Goal: Find specific page/section

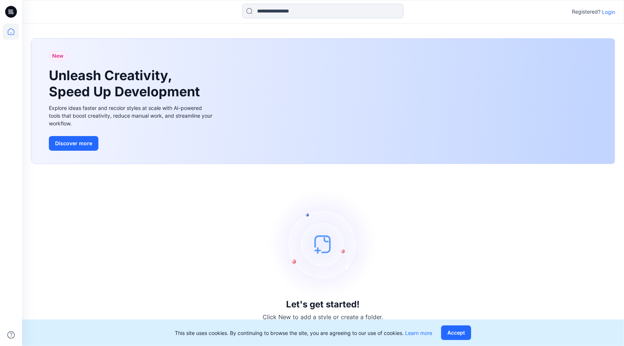
click at [350, 14] on p "Login" at bounding box center [608, 12] width 13 height 8
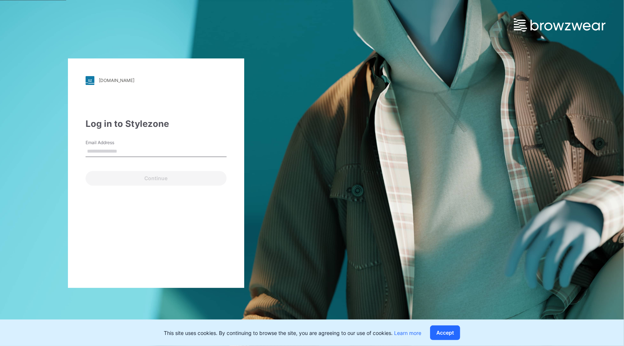
click at [140, 146] on input "Email Address" at bounding box center [156, 151] width 141 height 11
type input "**********"
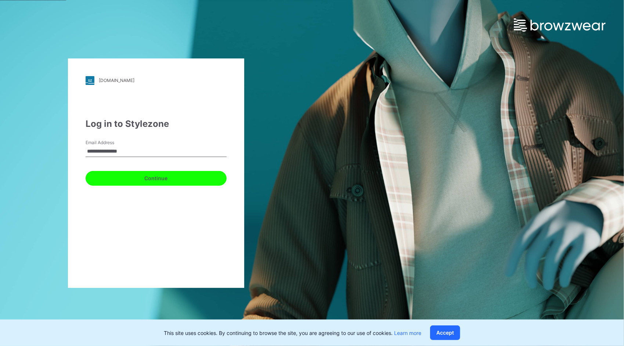
click at [165, 178] on button "Continue" at bounding box center [156, 178] width 141 height 15
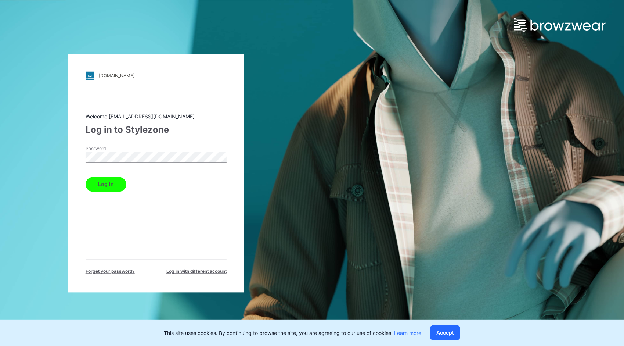
click at [115, 181] on button "Log in" at bounding box center [106, 184] width 41 height 15
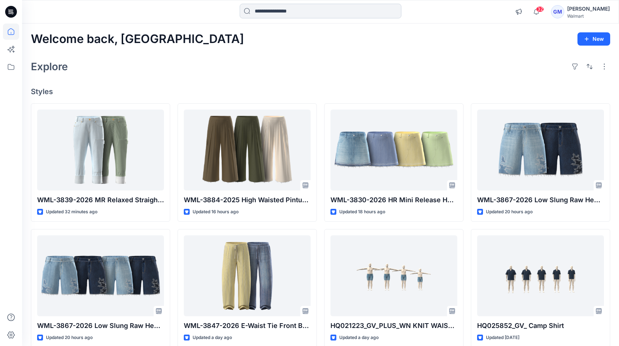
click at [295, 7] on input at bounding box center [321, 11] width 162 height 15
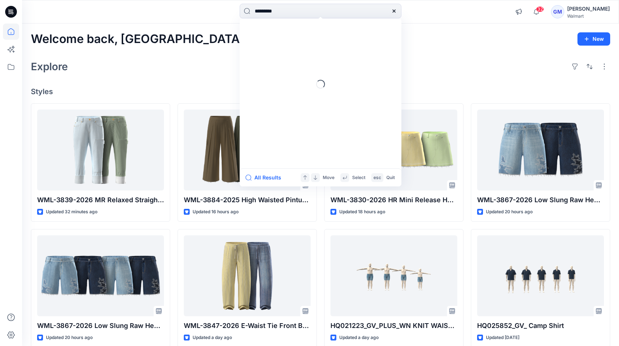
type input "*********"
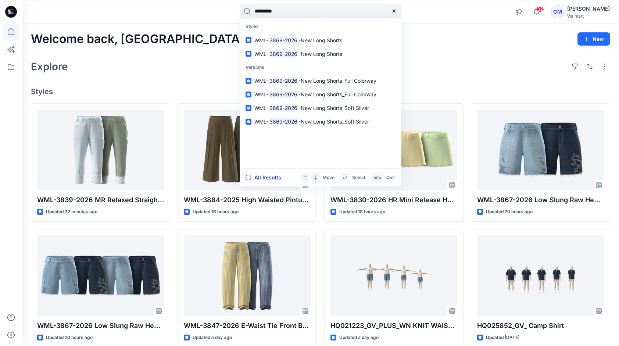
click at [263, 179] on button "All Results" at bounding box center [265, 177] width 40 height 9
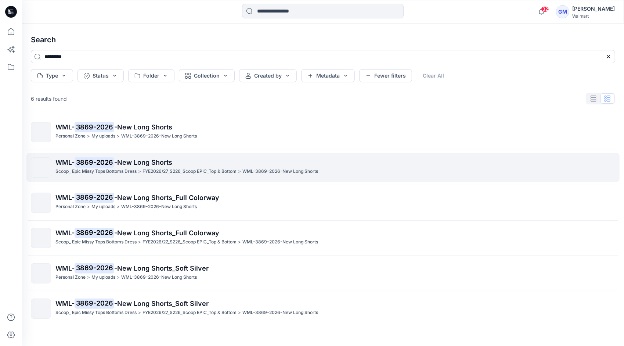
click at [150, 166] on span "-New Long Shorts" at bounding box center [143, 162] width 58 height 8
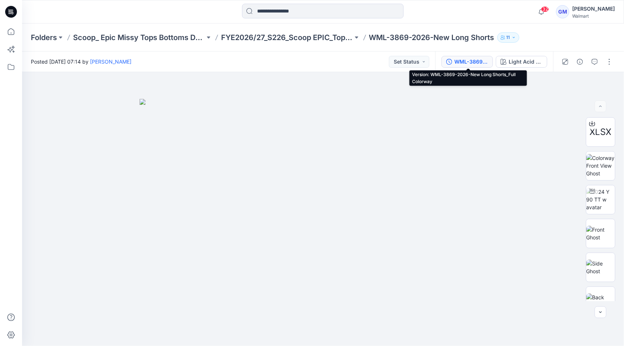
click at [350, 62] on div "WML-3869-2026-New Long Shorts_Full Colorway" at bounding box center [472, 62] width 34 height 8
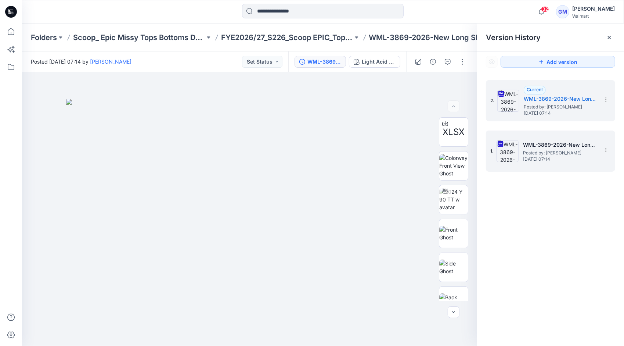
click at [350, 149] on span "Posted by: Gayan Mahawithanalage" at bounding box center [559, 152] width 73 height 7
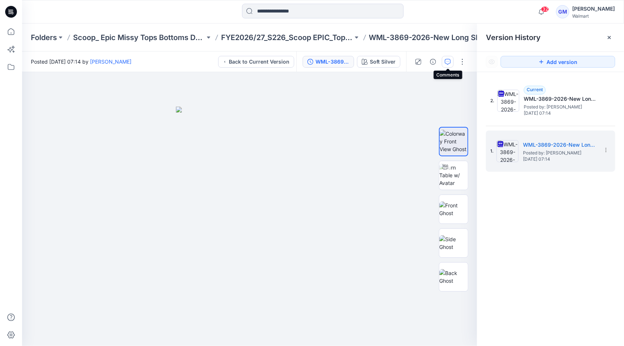
click at [350, 62] on icon "button" at bounding box center [448, 62] width 6 height 6
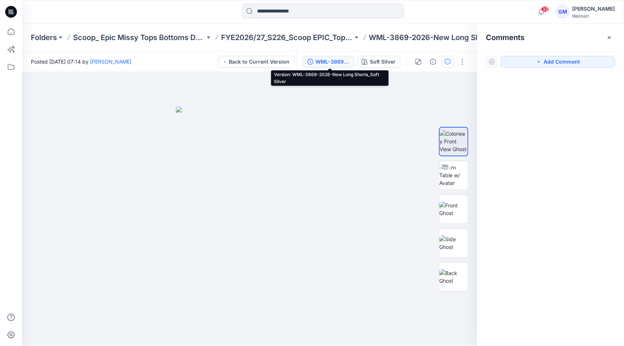
click at [333, 61] on div "WML-3869-2026-New Long Shorts_Soft Silver" at bounding box center [333, 62] width 34 height 8
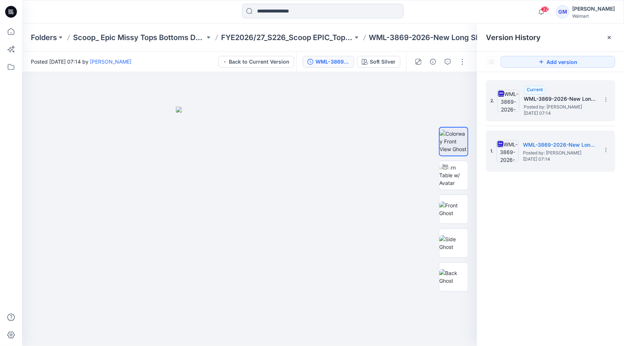
click at [350, 100] on img at bounding box center [509, 101] width 22 height 22
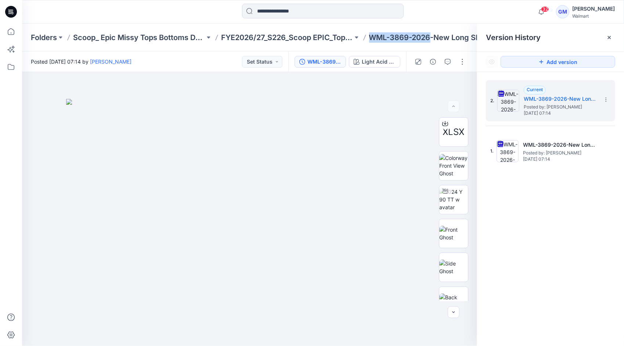
drag, startPoint x: 370, startPoint y: 37, endPoint x: 431, endPoint y: 37, distance: 60.3
click at [350, 37] on p "WML-3869-2026-New Long Shorts" at bounding box center [431, 37] width 125 height 10
copy p "WML-3869-2026"
